Goal: Find specific page/section

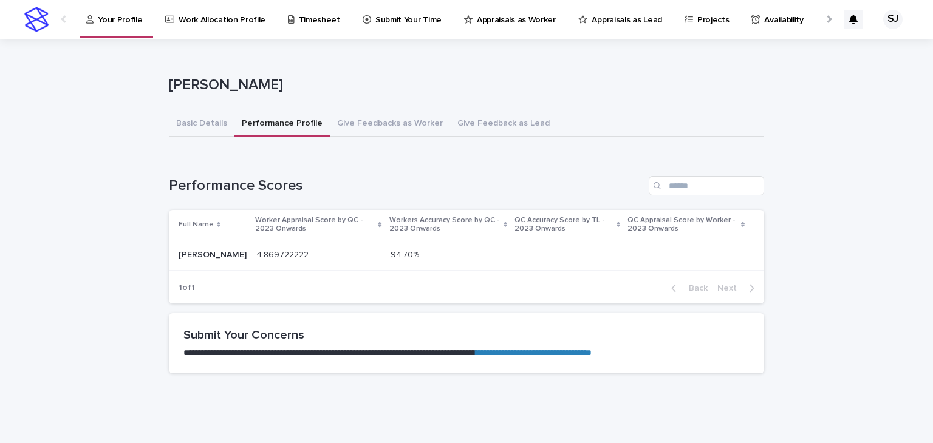
click at [342, 258] on div "4.869722222222222 4.869722222222222" at bounding box center [318, 255] width 124 height 20
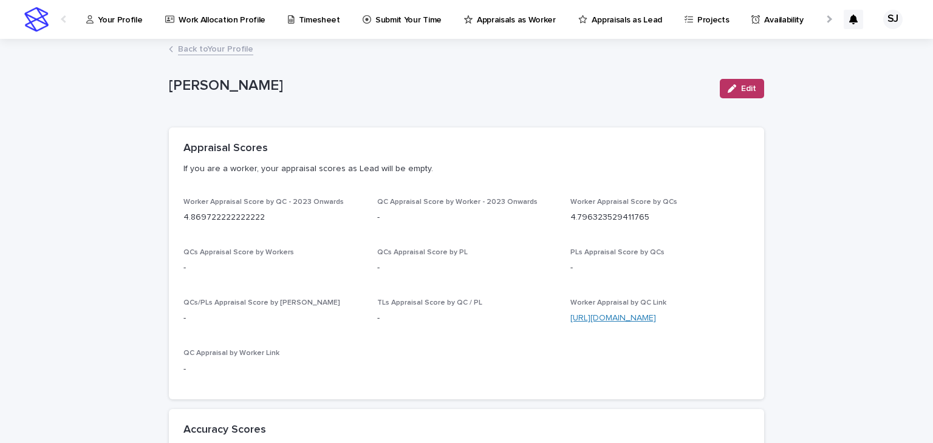
click at [614, 321] on link "[URL][DOMAIN_NAME]" at bounding box center [613, 318] width 86 height 9
click at [389, 13] on p "Submit Your Time" at bounding box center [408, 13] width 66 height 26
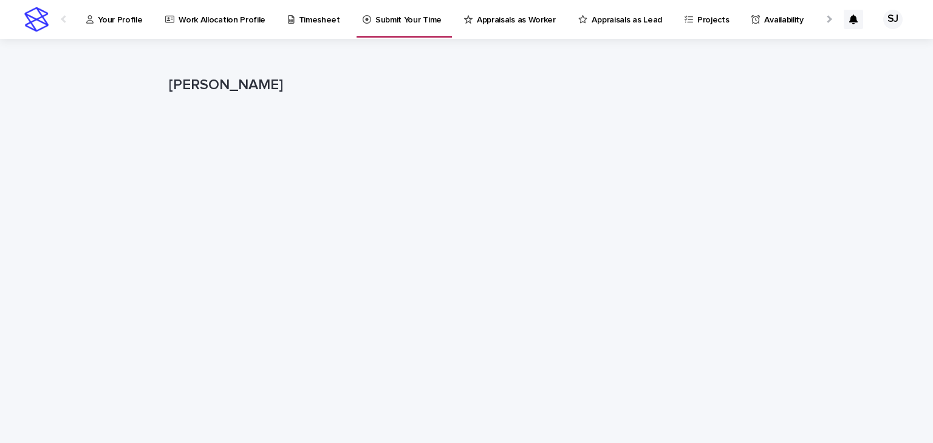
click at [132, 25] on p "Your Profile" at bounding box center [120, 13] width 44 height 26
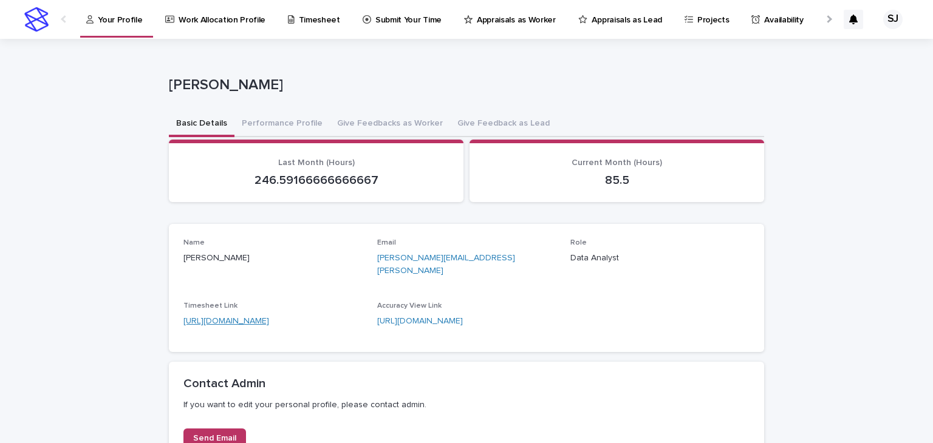
click at [269, 317] on link "[URL][DOMAIN_NAME]" at bounding box center [226, 321] width 86 height 9
